Goal: Complete application form: Complete application form

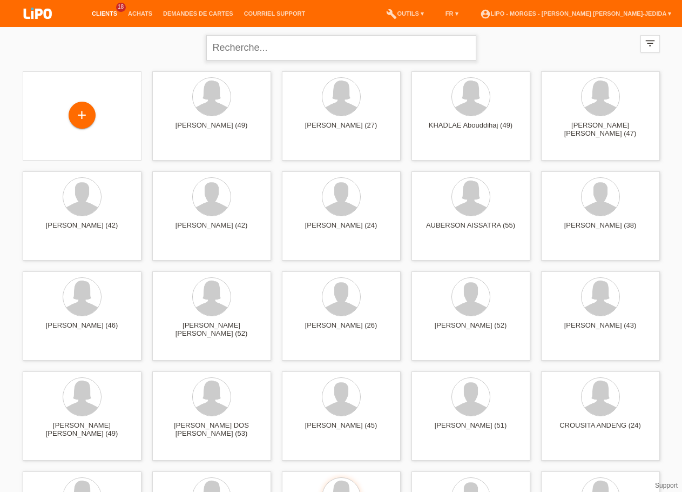
click at [252, 57] on input "text" at bounding box center [341, 47] width 270 height 25
click at [231, 48] on input "text" at bounding box center [341, 47] width 270 height 25
type input "MANTEIGA"
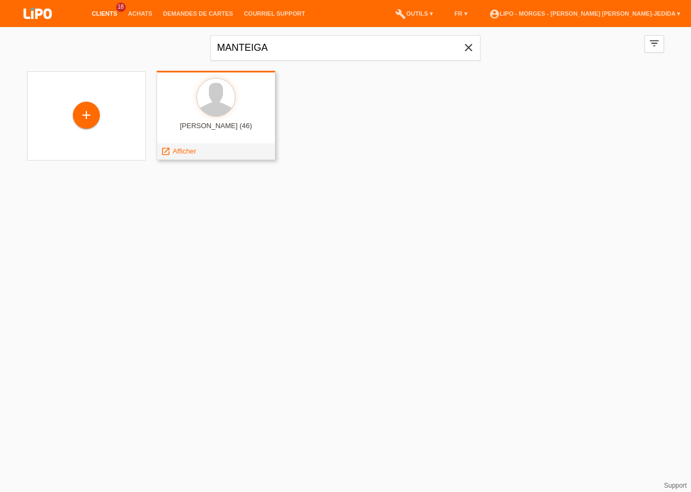
click at [203, 118] on div at bounding box center [216, 98] width 102 height 41
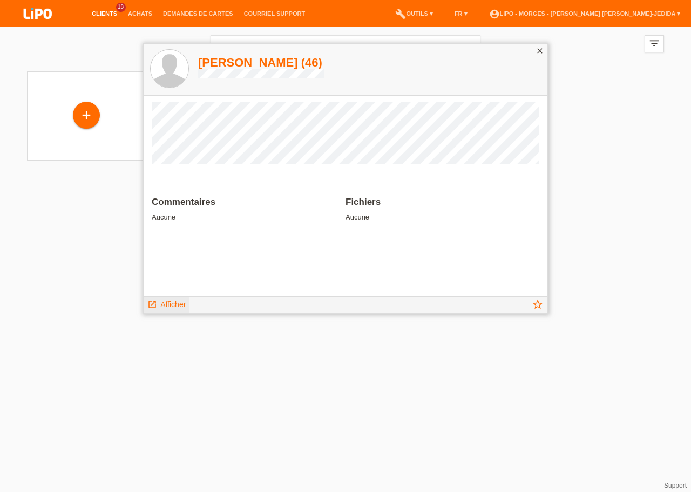
click at [176, 301] on span "Afficher" at bounding box center [172, 304] width 25 height 9
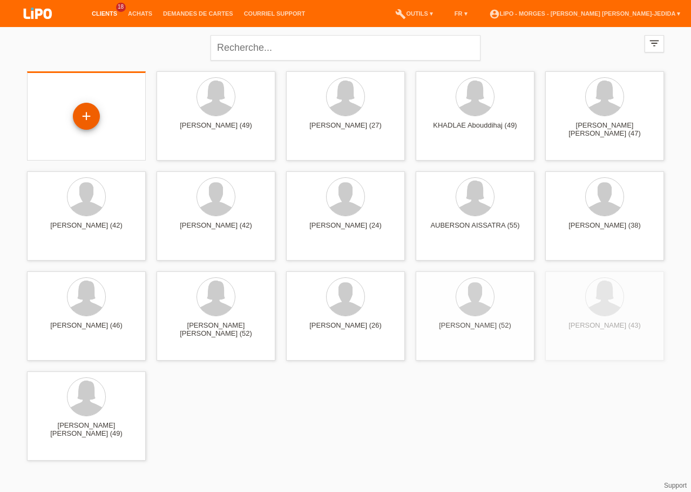
click at [95, 112] on div "+" at bounding box center [86, 116] width 27 height 27
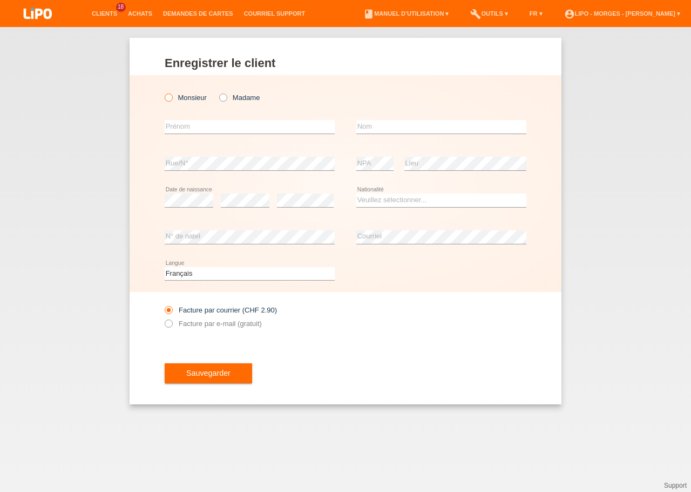
click at [184, 102] on label "Monsieur" at bounding box center [186, 97] width 42 height 8
click at [172, 100] on input "Monsieur" at bounding box center [168, 96] width 7 height 7
radio input "true"
click at [180, 126] on input "text" at bounding box center [250, 127] width 170 height 14
type input "[PERSON_NAME]"
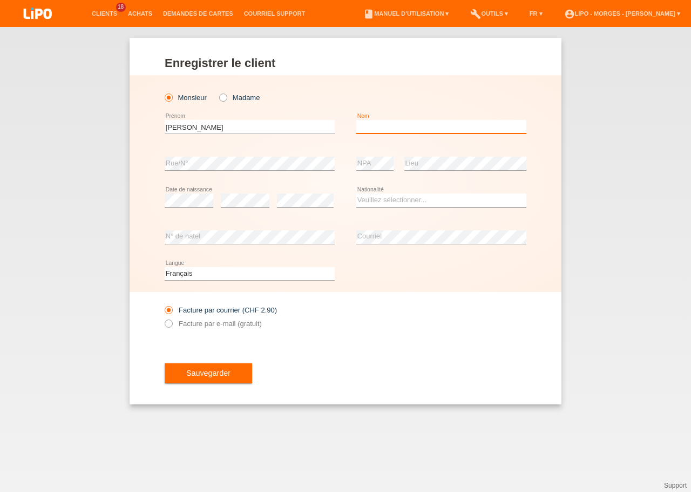
click at [361, 123] on input "text" at bounding box center [441, 127] width 170 height 14
type input "MANTEIGA"
click at [356, 193] on select "Veuillez sélectionner... Suisse Allemagne Autriche Liechtenstein ------------ A…" at bounding box center [441, 199] width 170 height 13
select select "CH"
click at [0, 0] on option "Suisse" at bounding box center [0, 0] width 0 height 0
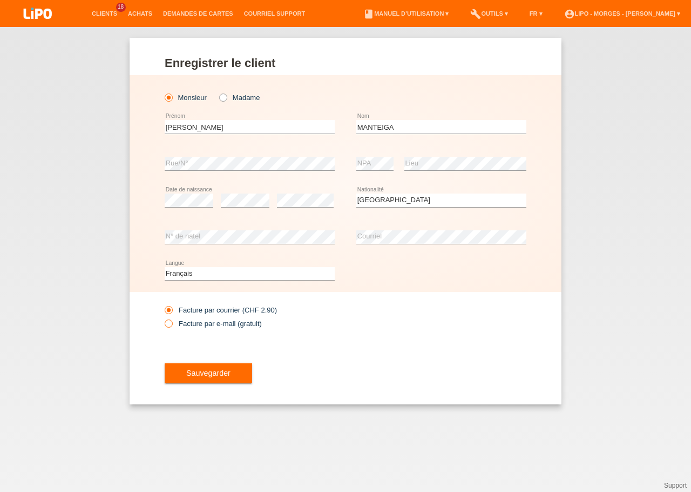
click at [184, 323] on label "Facture par e-mail (gratuit)" at bounding box center [213, 323] width 97 height 8
click at [172, 323] on input "Facture par e-mail (gratuit)" at bounding box center [168, 326] width 7 height 14
radio input "true"
click at [196, 377] on span "Sauvegarder" at bounding box center [208, 372] width 44 height 9
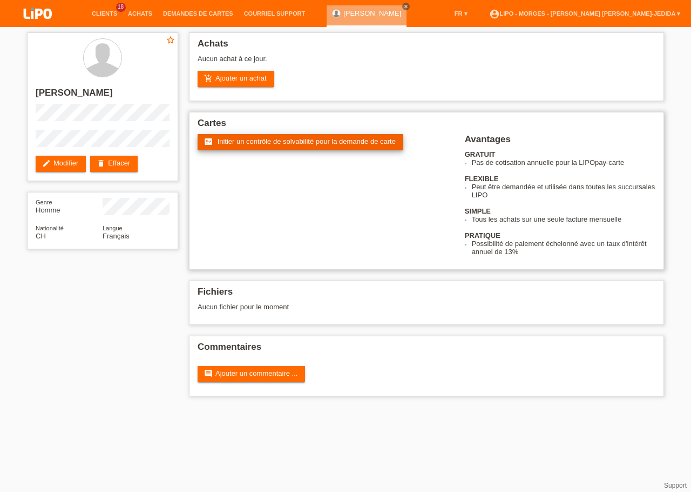
click at [235, 142] on span "Initier un contrôle de solvabilité pour la demande de carte" at bounding box center [307, 141] width 178 height 8
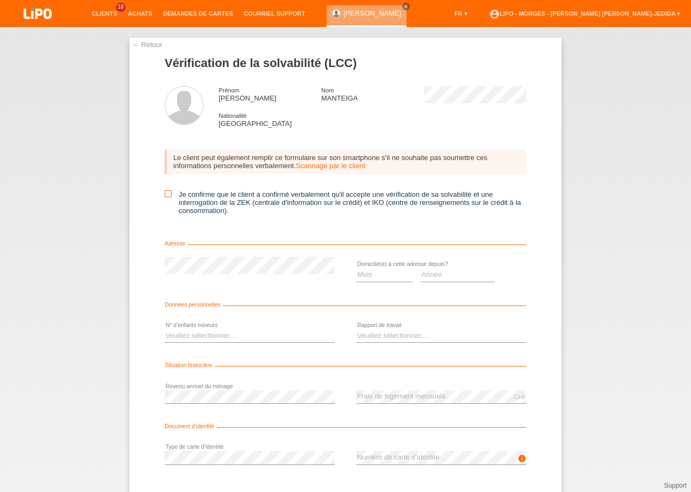
click at [165, 197] on icon at bounding box center [168, 193] width 7 height 7
click at [165, 197] on input "Je confirme que le client a confirmé verbalement qu'il accepte une vérification…" at bounding box center [168, 193] width 7 height 7
checkbox input "true"
click at [356, 268] on select "Mois 01 02 03 04 05 06 07 08 09 10" at bounding box center [384, 274] width 56 height 13
click at [421, 268] on select "Année 2025 2024 2023 2022 2021 2020 2019 2018 2017 2016 2015 2014 2013 2012 201…" at bounding box center [458, 274] width 75 height 13
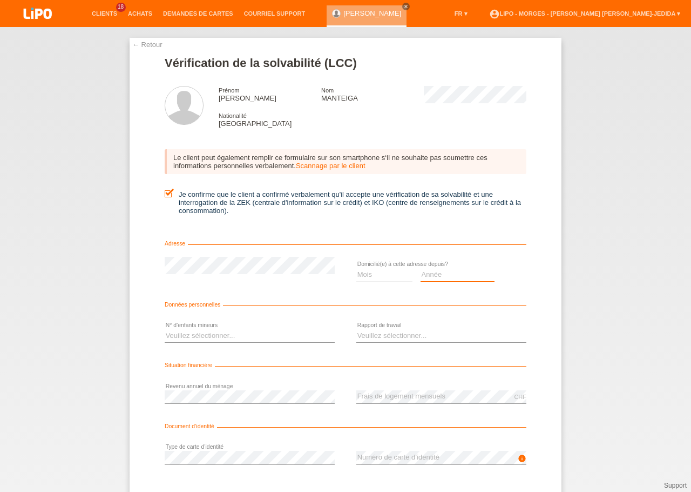
select select "2004"
click at [356, 268] on select "Mois 01 02 03 04 05 06 07 08 09 10" at bounding box center [384, 274] width 56 height 13
select select "03"
click at [0, 0] on option "03" at bounding box center [0, 0] width 0 height 0
click at [165, 329] on select "Veuillez sélectionner... 0 1 2 3 4 5 6 7 8 9" at bounding box center [250, 335] width 170 height 13
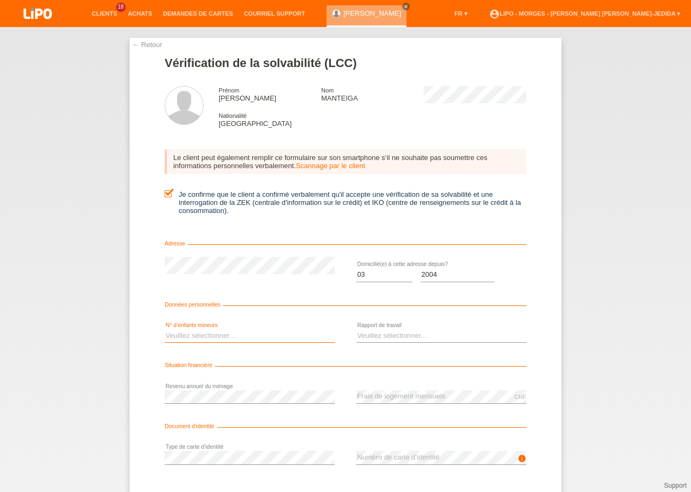
select select "0"
click at [0, 0] on option "0" at bounding box center [0, 0] width 0 height 0
click at [356, 329] on select "Veuillez sélectionner... A durée indéterminée A durée déterminée Apprenti/étudi…" at bounding box center [441, 335] width 170 height 13
select select "UNLIMITED"
click at [0, 0] on option "A durée indéterminée" at bounding box center [0, 0] width 0 height 0
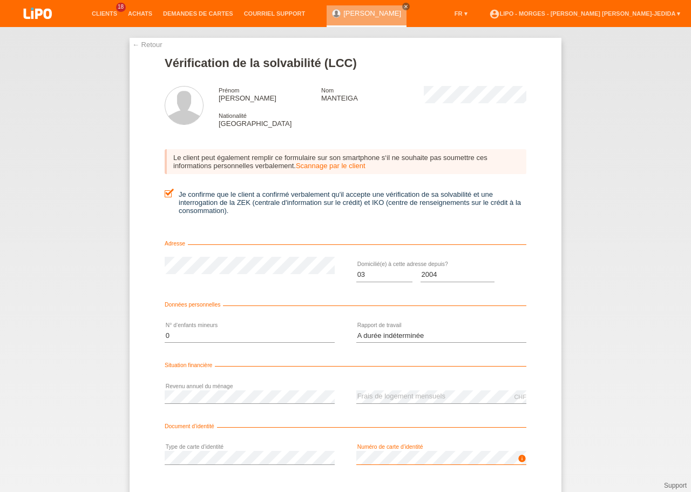
scroll to position [63, 0]
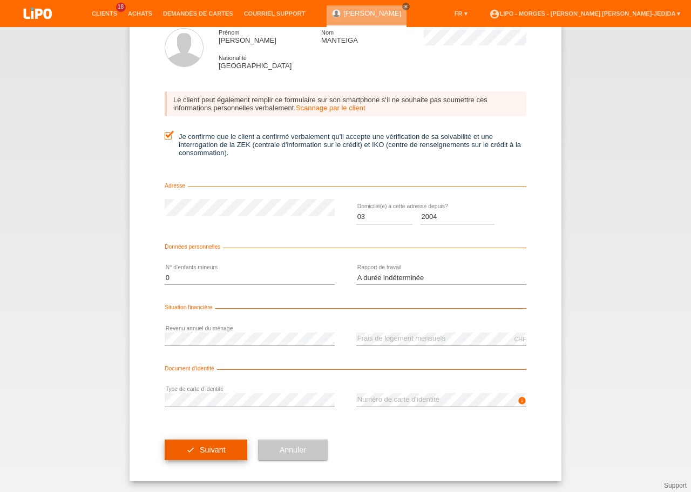
click at [186, 450] on icon "check" at bounding box center [190, 449] width 9 height 9
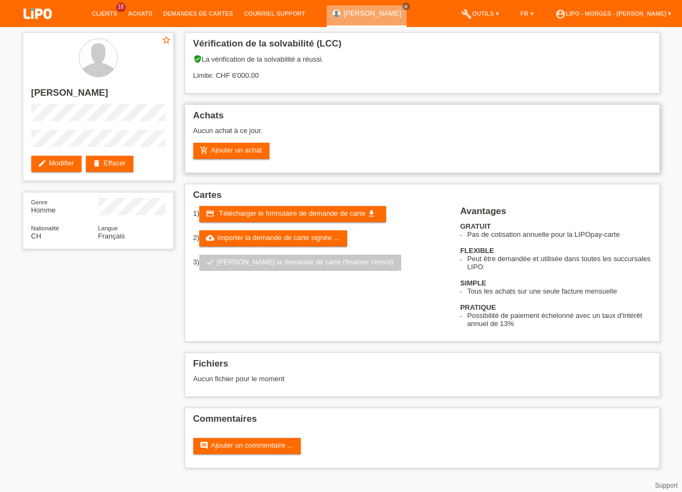
click at [311, 138] on div "Aucun achat à ce jour." at bounding box center [422, 134] width 458 height 16
click at [265, 217] on span "Télécharger le formulaire de demande de carte" at bounding box center [292, 213] width 146 height 8
